Goal: Task Accomplishment & Management: Use online tool/utility

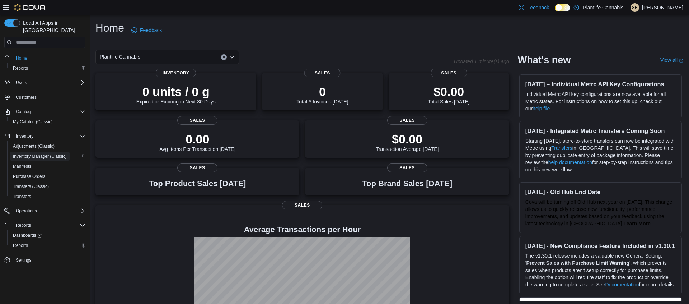
click at [46, 153] on span "Inventory Manager (Classic)" at bounding box center [40, 156] width 54 height 6
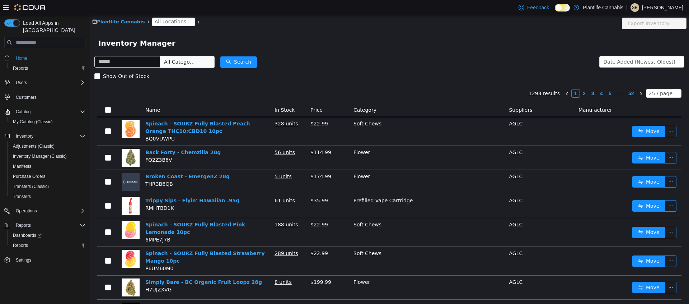
click at [170, 22] on span "All Locations" at bounding box center [171, 22] width 32 height 8
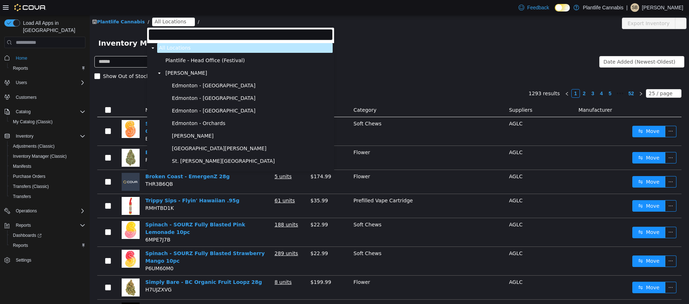
scroll to position [1, 0]
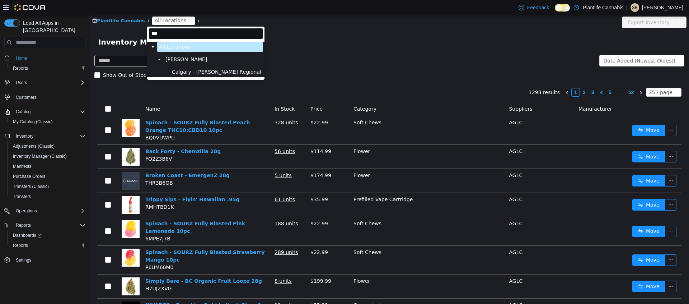
type input "***"
click at [192, 71] on span "Calgary - Shepard Regional" at bounding box center [216, 72] width 89 height 6
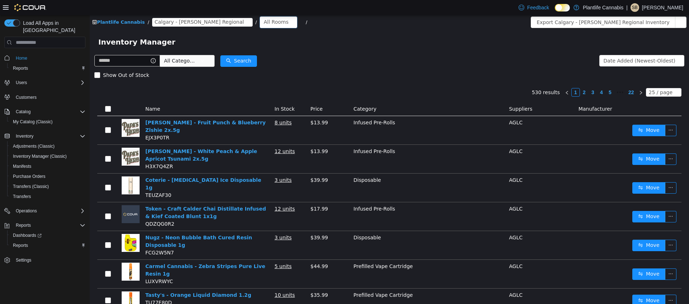
click at [264, 22] on div "All Rooms" at bounding box center [276, 22] width 25 height 11
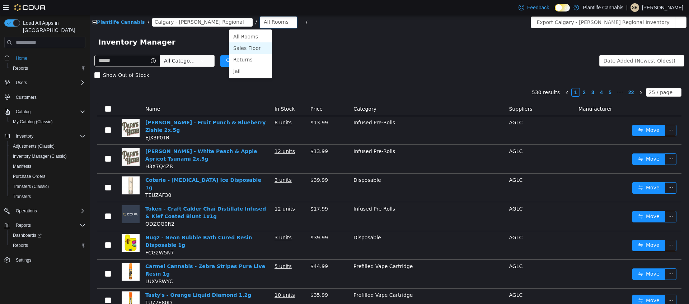
click at [249, 47] on li "Sales Floor" at bounding box center [250, 47] width 43 height 11
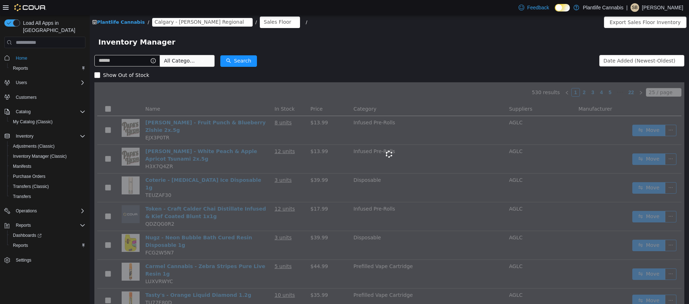
scroll to position [3, 0]
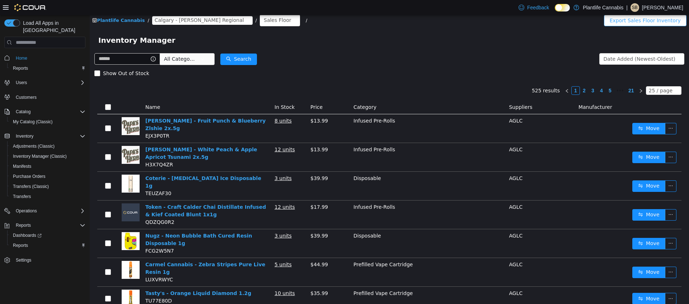
click at [673, 23] on button "Export Sales Floor Inventory" at bounding box center [645, 20] width 83 height 11
click at [586, 1] on div "Feedback Dark Mode Plantlife Cannabis | SB Samantha Berting" at bounding box center [600, 7] width 168 height 14
